Goal: Find specific page/section: Find specific page/section

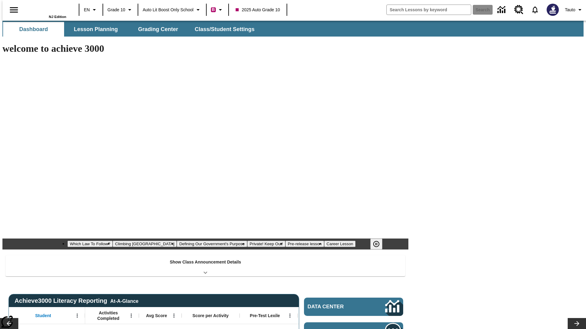
type input "-1"
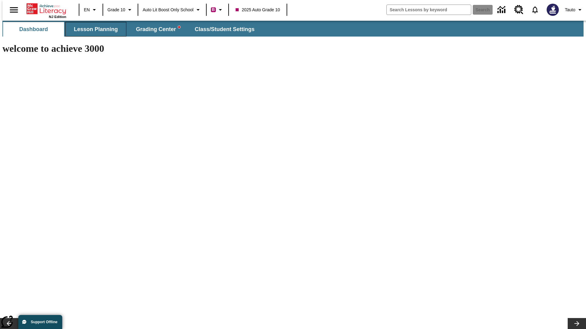
click at [93, 29] on span "Lesson Planning" at bounding box center [96, 29] width 44 height 7
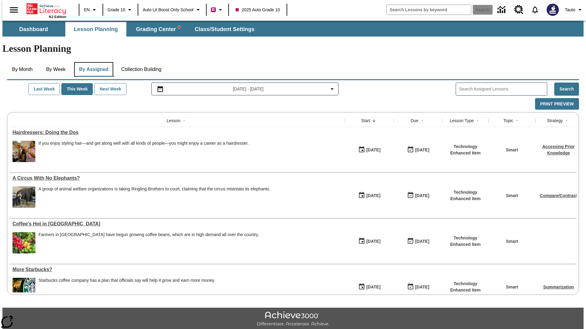
click at [92, 62] on button "By Assigned" at bounding box center [93, 69] width 39 height 15
type input "Hairdressers: Doing the Dos"
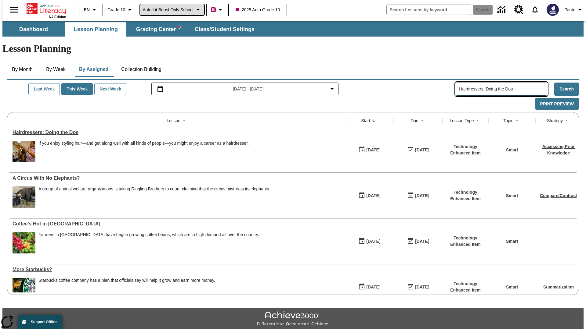
click at [172, 10] on span "Auto Lit Boost only School" at bounding box center [167, 10] width 51 height 6
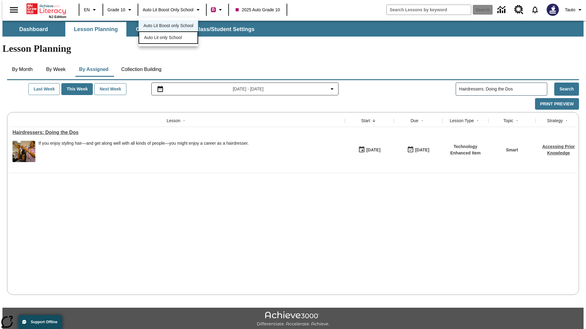
click at [163, 38] on span "Auto Lit only School" at bounding box center [163, 37] width 38 height 6
